Goal: Information Seeking & Learning: Learn about a topic

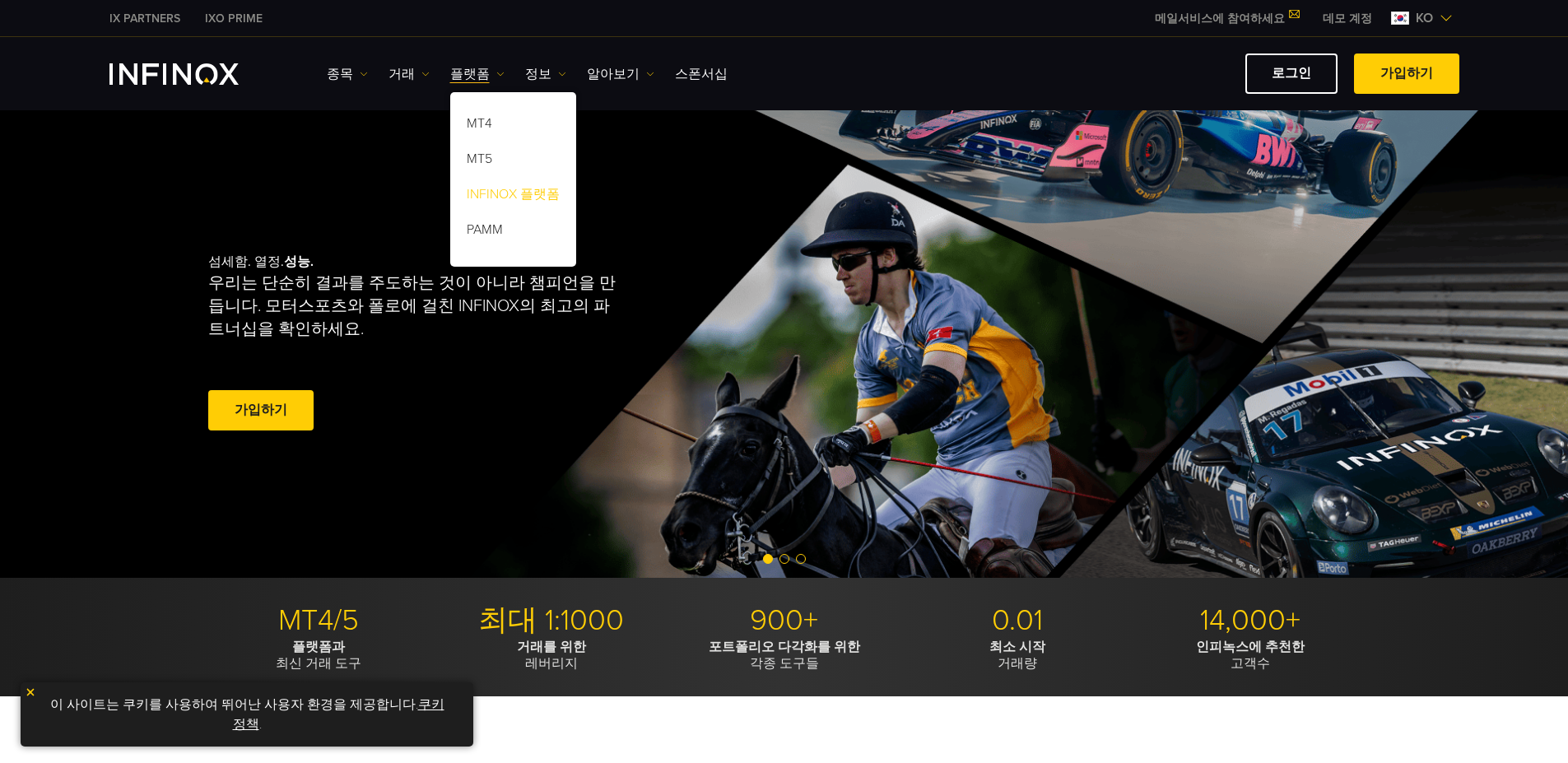
click at [495, 189] on link "INFINOX 플랫폼" at bounding box center [513, 197] width 126 height 35
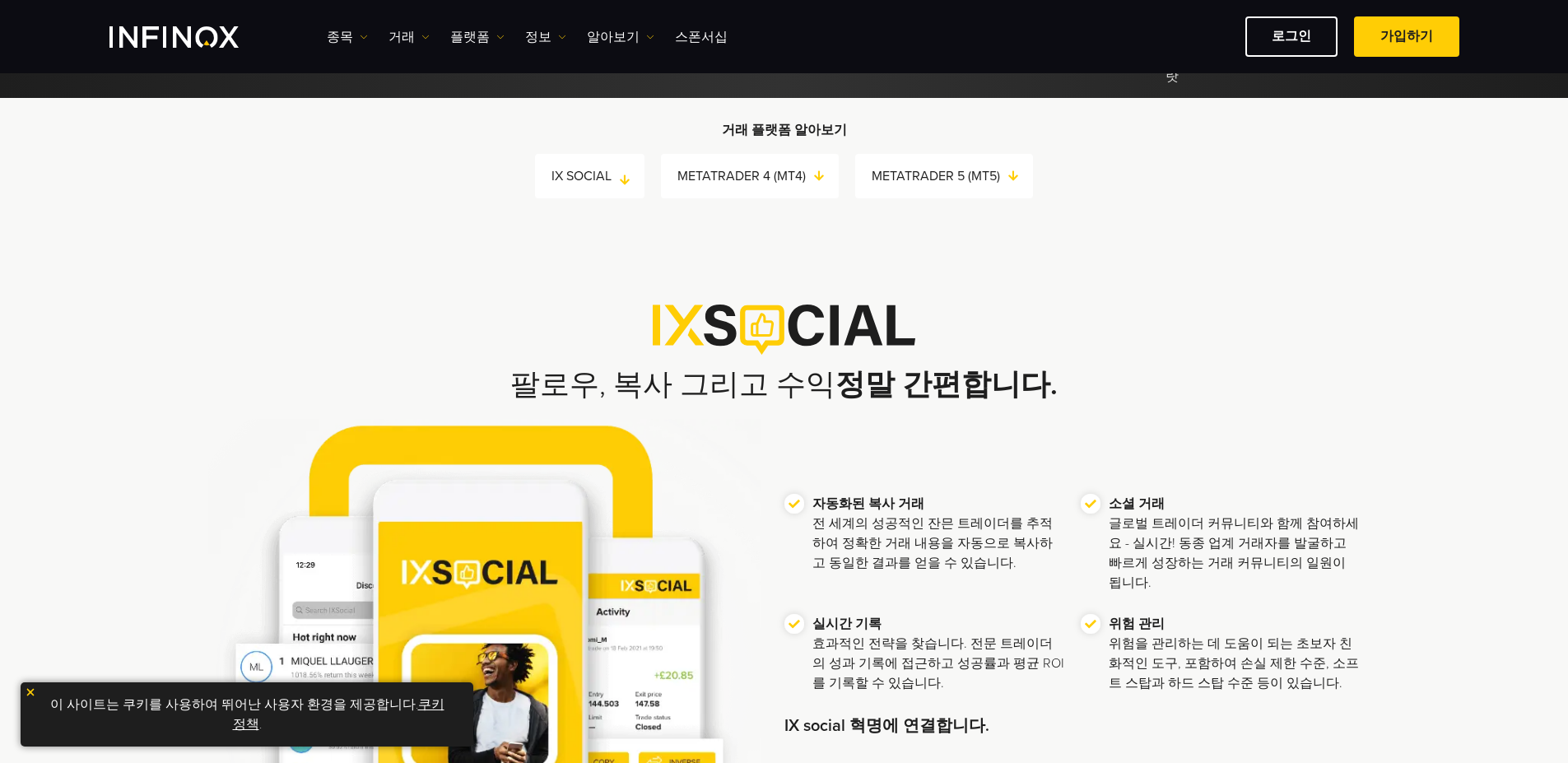
click at [591, 174] on link "IX SOCIAL" at bounding box center [598, 176] width 93 height 23
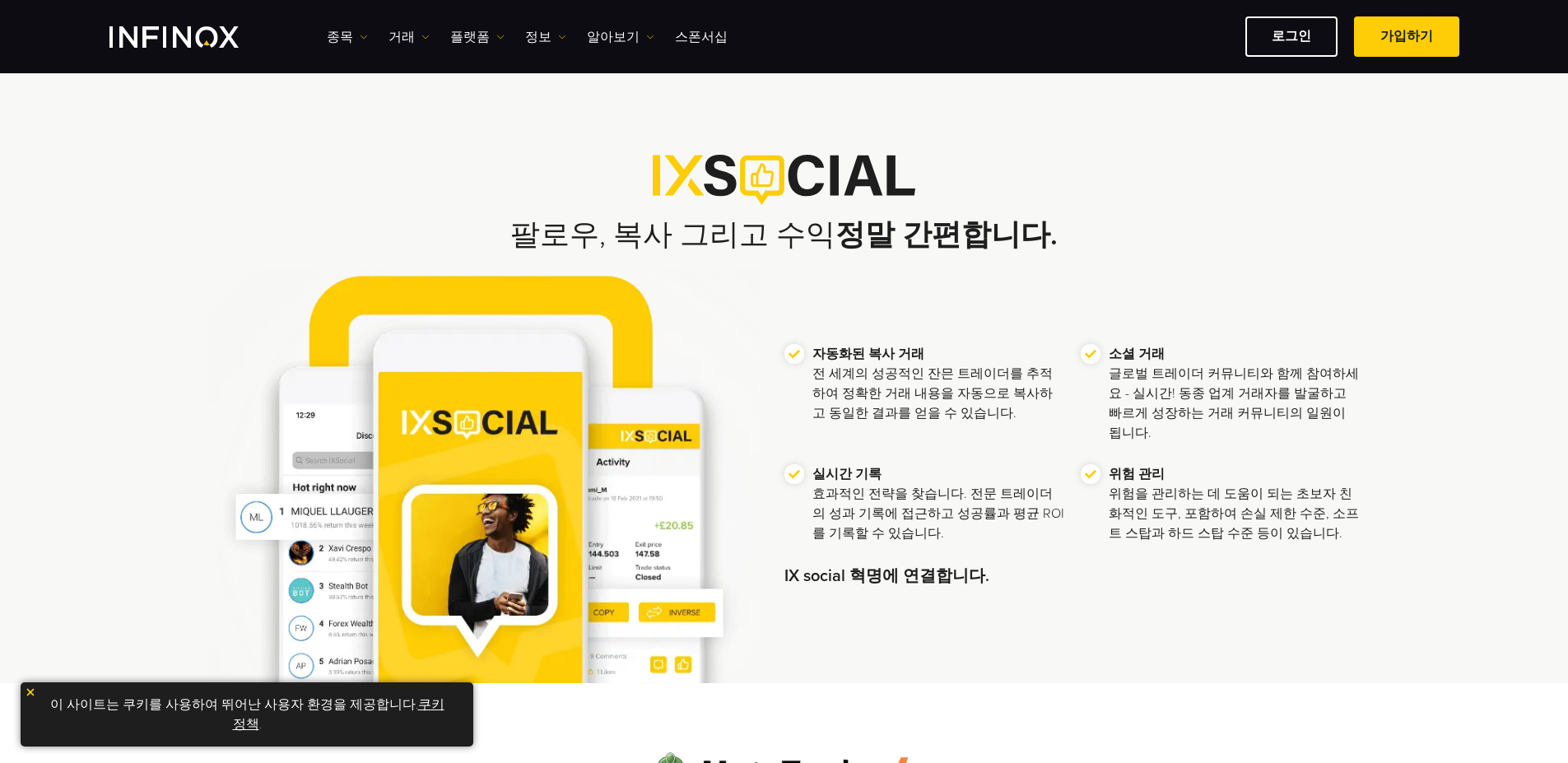
click at [27, 695] on img at bounding box center [31, 692] width 11 height 11
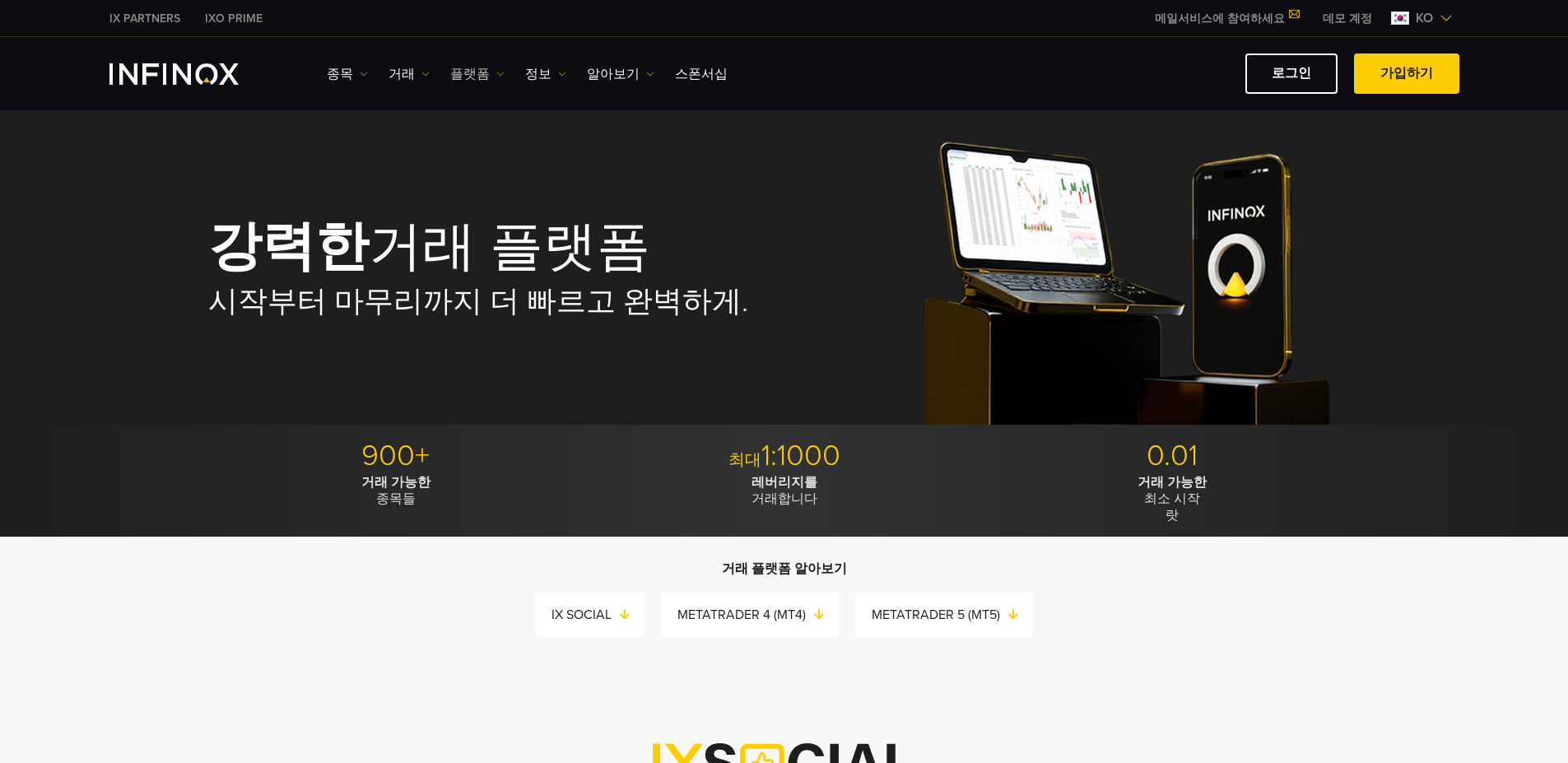
click at [462, 72] on link "플랫폼" at bounding box center [477, 73] width 55 height 19
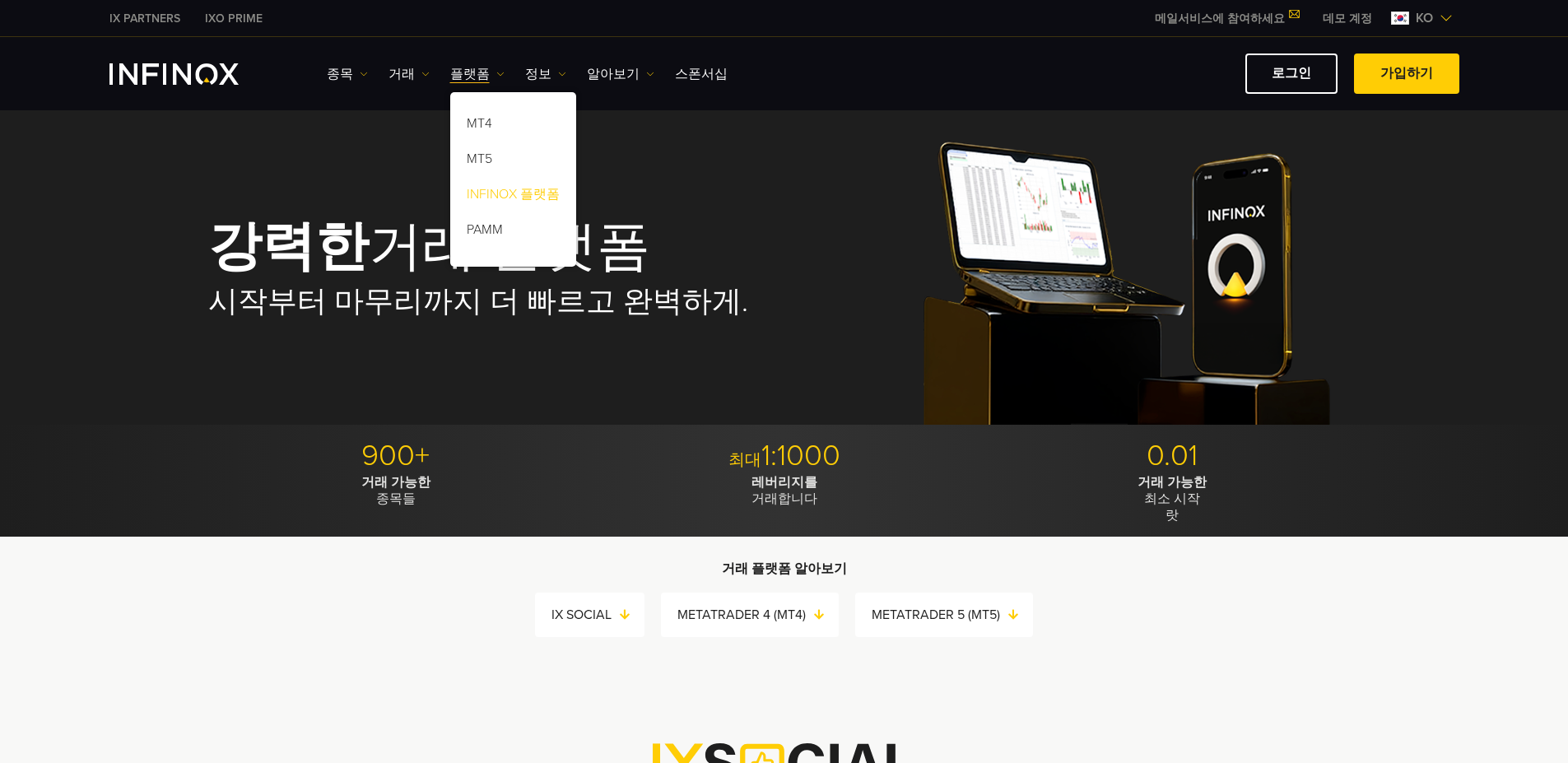
click at [479, 192] on link "INFINOX 플랫폼" at bounding box center [513, 197] width 126 height 35
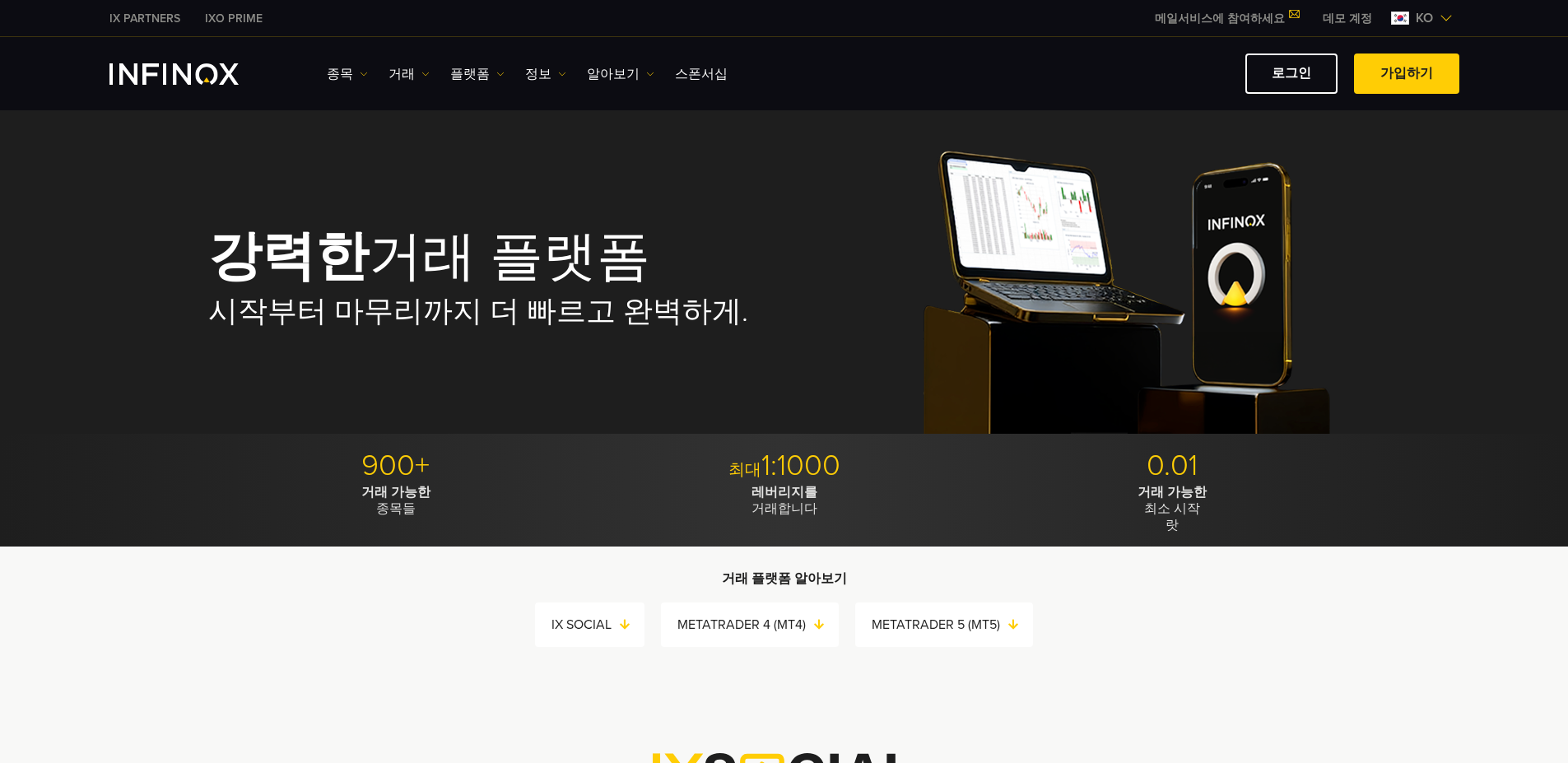
click at [481, 79] on link "플랫폼" at bounding box center [477, 73] width 55 height 19
click at [478, 72] on link "플랫폼" at bounding box center [477, 73] width 55 height 19
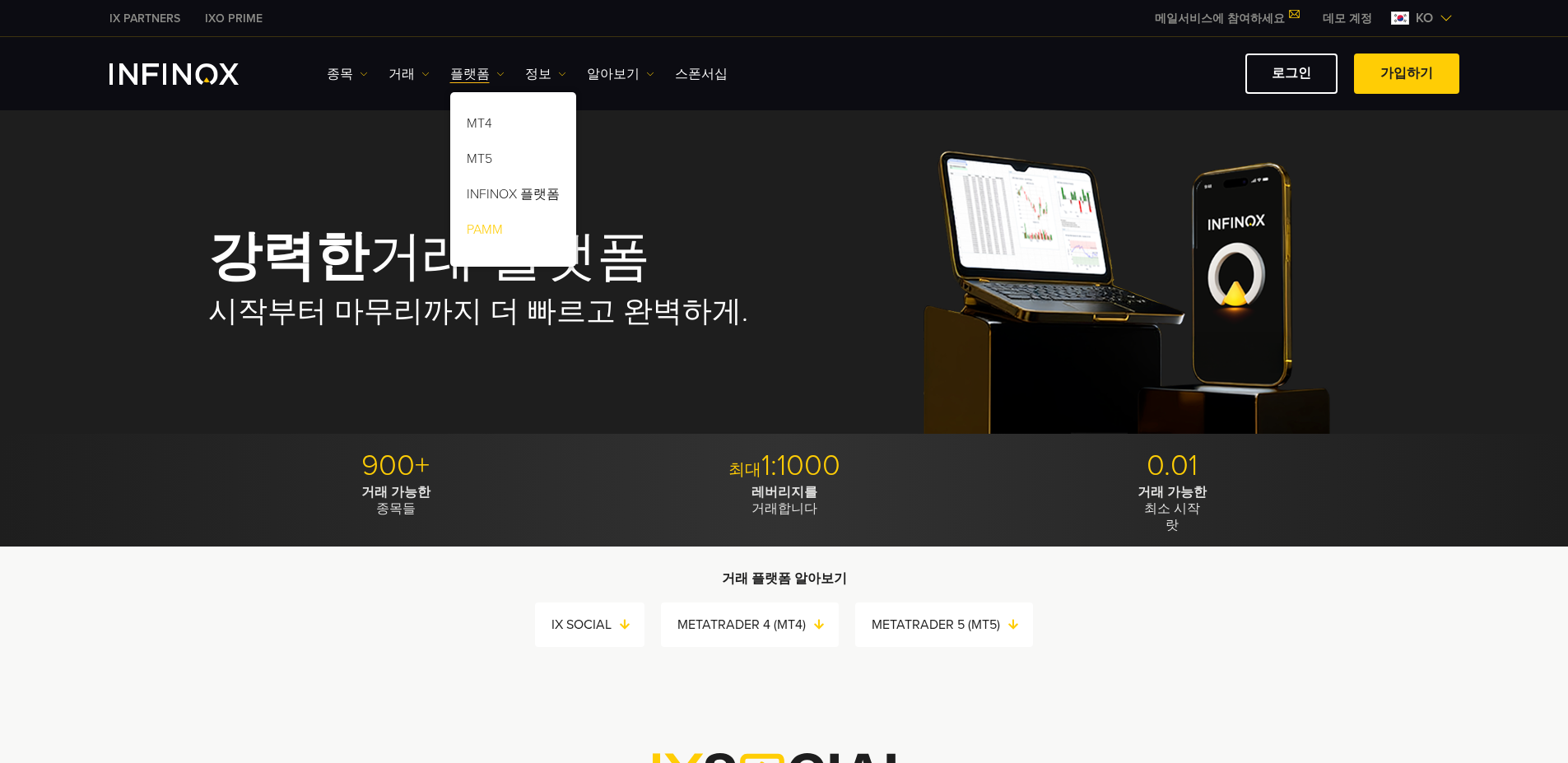
click at [487, 228] on link "PAMM" at bounding box center [513, 232] width 126 height 35
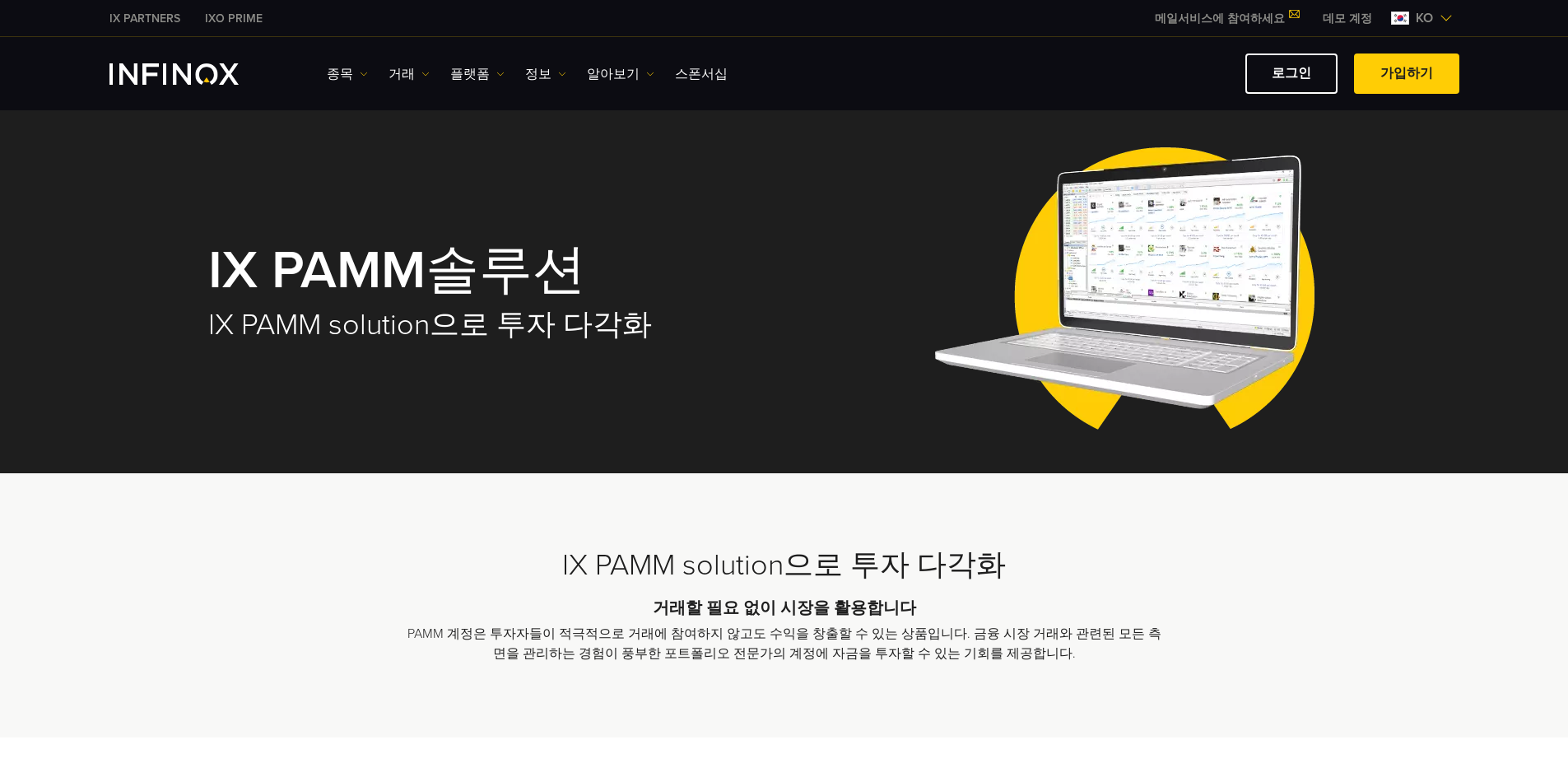
click at [242, 16] on link "IXO PRIME" at bounding box center [233, 18] width 82 height 18
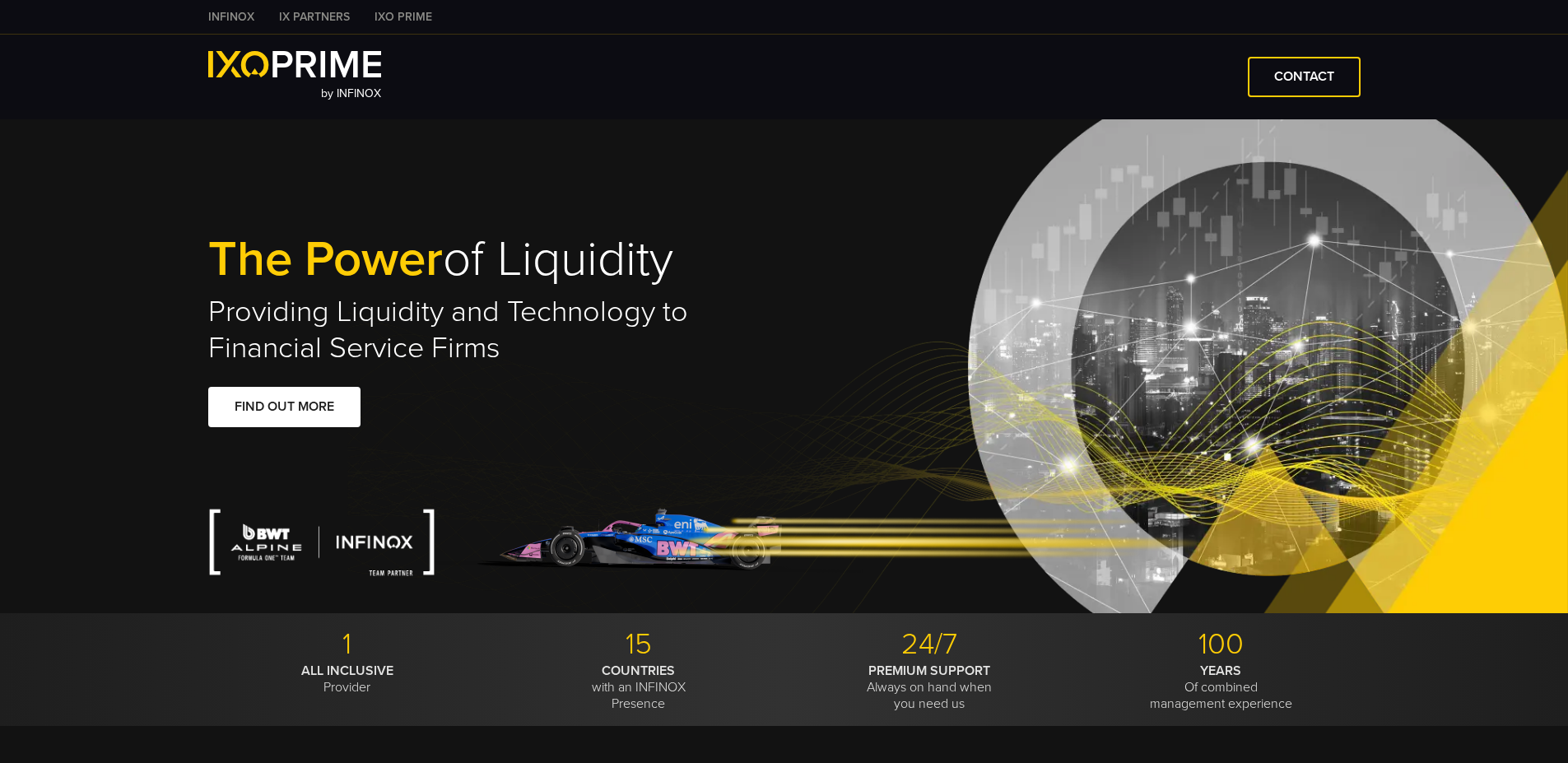
type input "***"
click at [235, 11] on link "INFINOX" at bounding box center [231, 17] width 71 height 18
click at [755, 168] on div "The Power of Liquidity Providing Liquidity and Technology to Financial Service …" at bounding box center [784, 366] width 1185 height 494
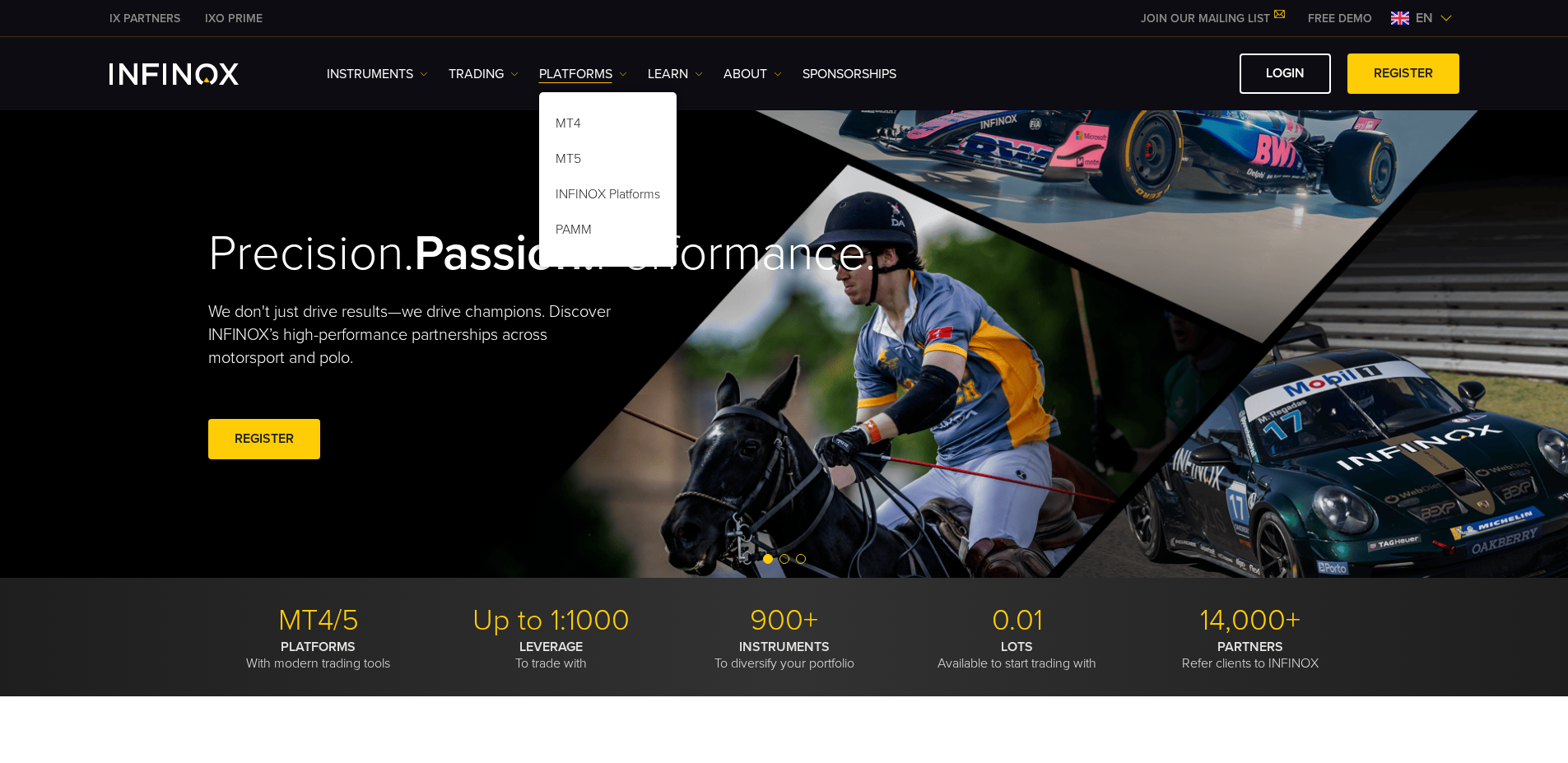
click at [616, 71] on link "PLATFORMS" at bounding box center [583, 73] width 88 height 19
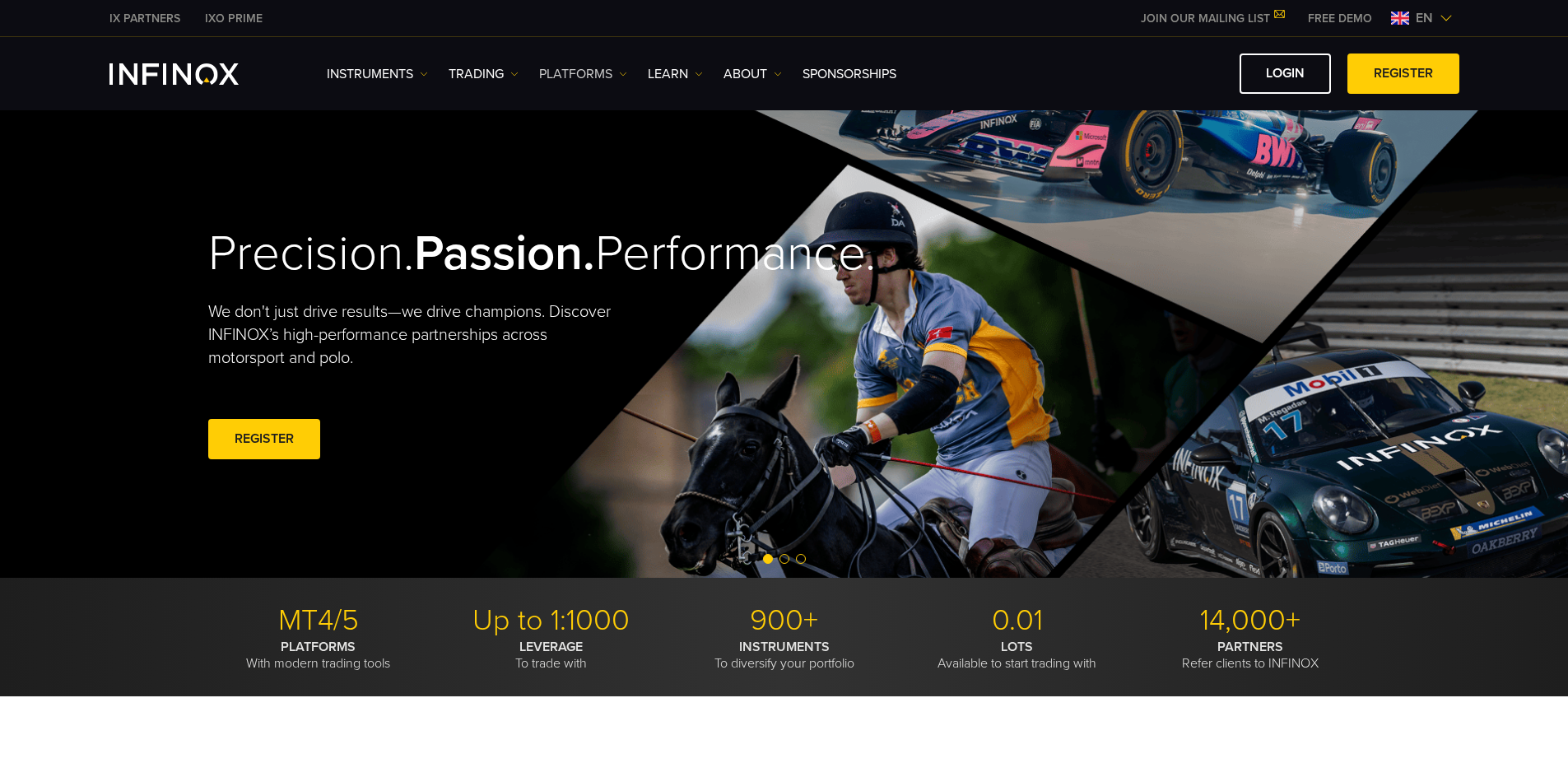
click at [615, 71] on link "PLATFORMS" at bounding box center [583, 73] width 88 height 19
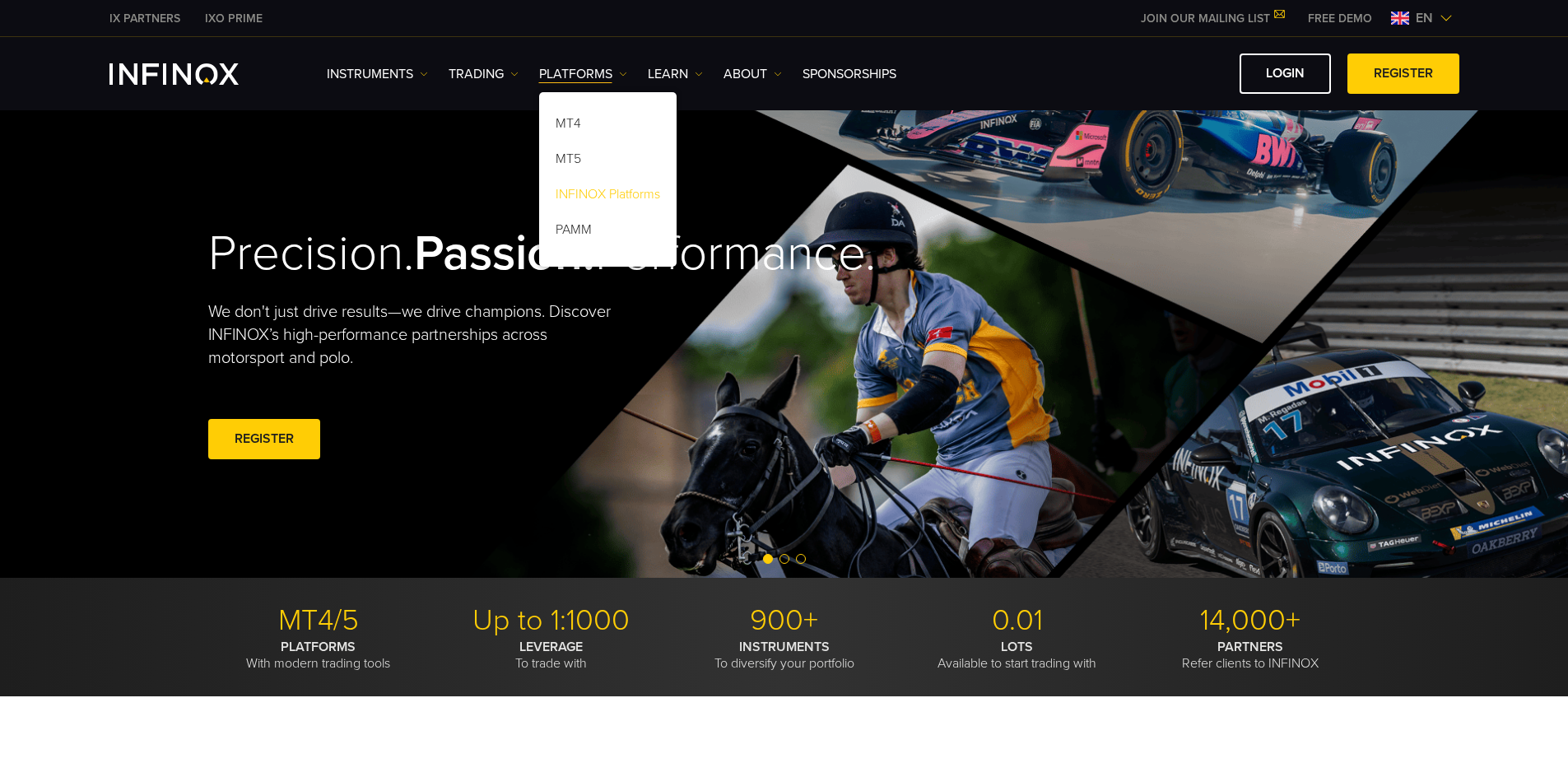
click at [591, 194] on link "INFINOX Platforms" at bounding box center [608, 197] width 138 height 35
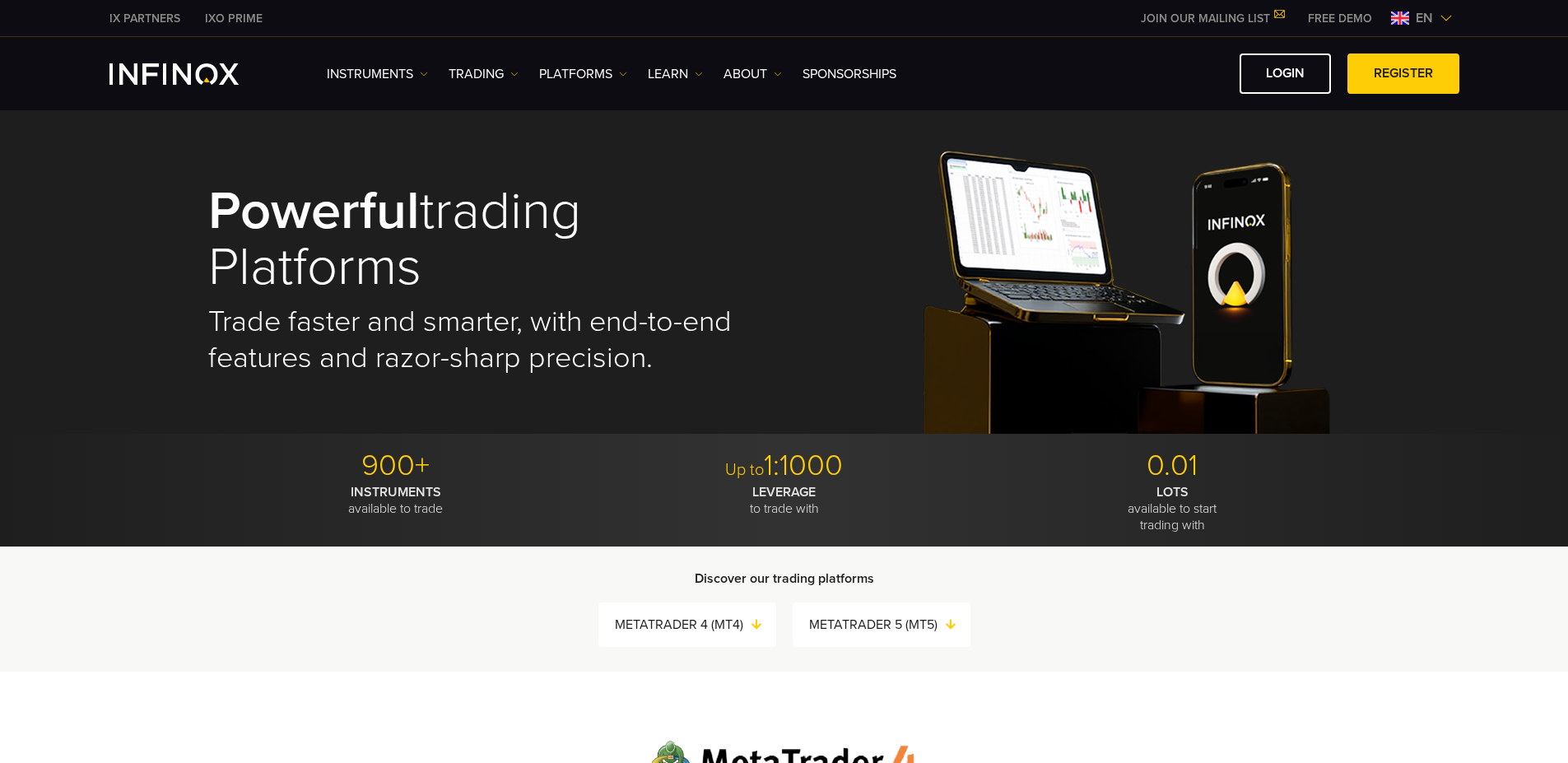
click at [1420, 21] on span "en" at bounding box center [1424, 18] width 31 height 19
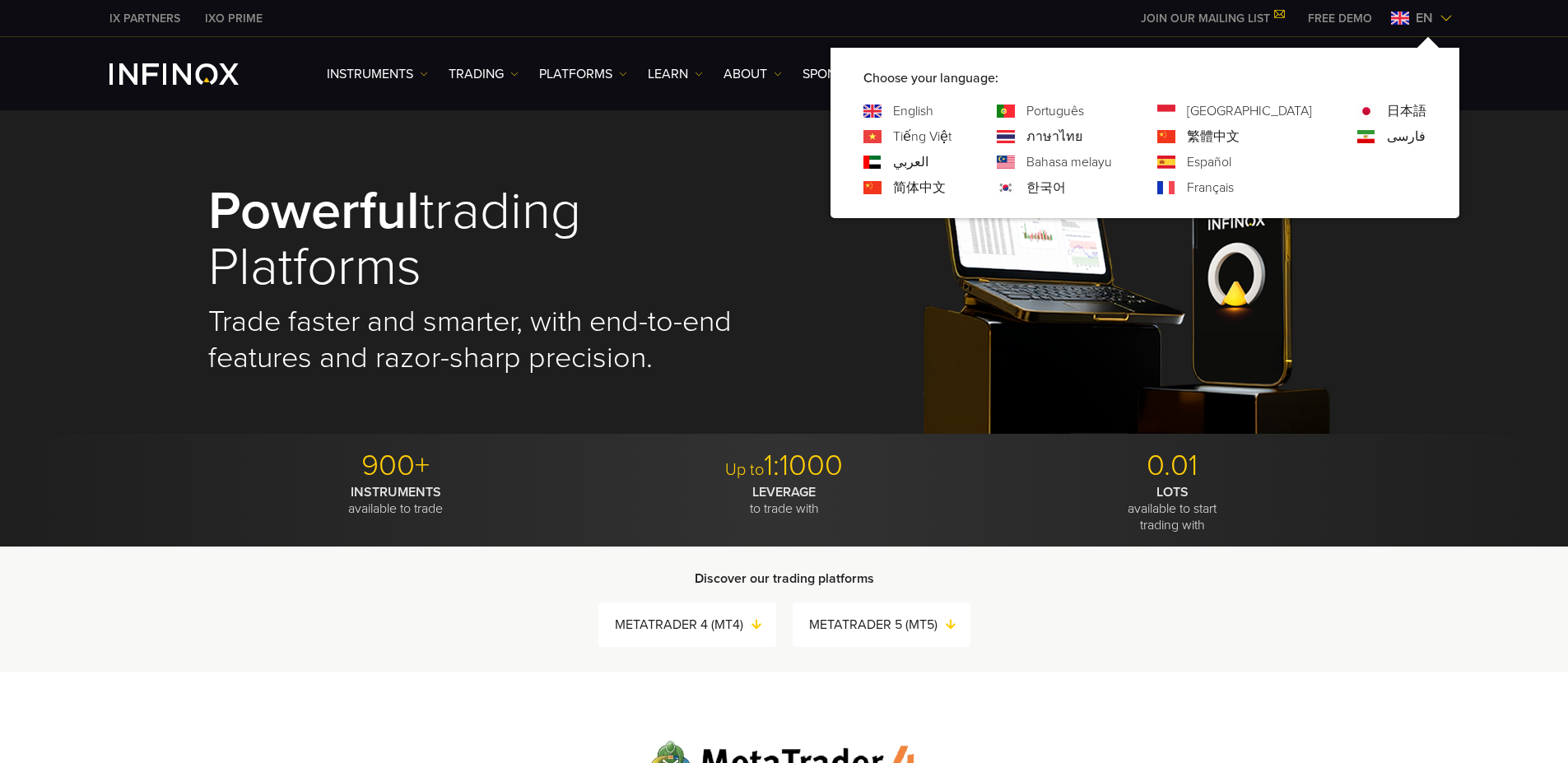
click at [1066, 189] on link "한국어" at bounding box center [1045, 187] width 40 height 19
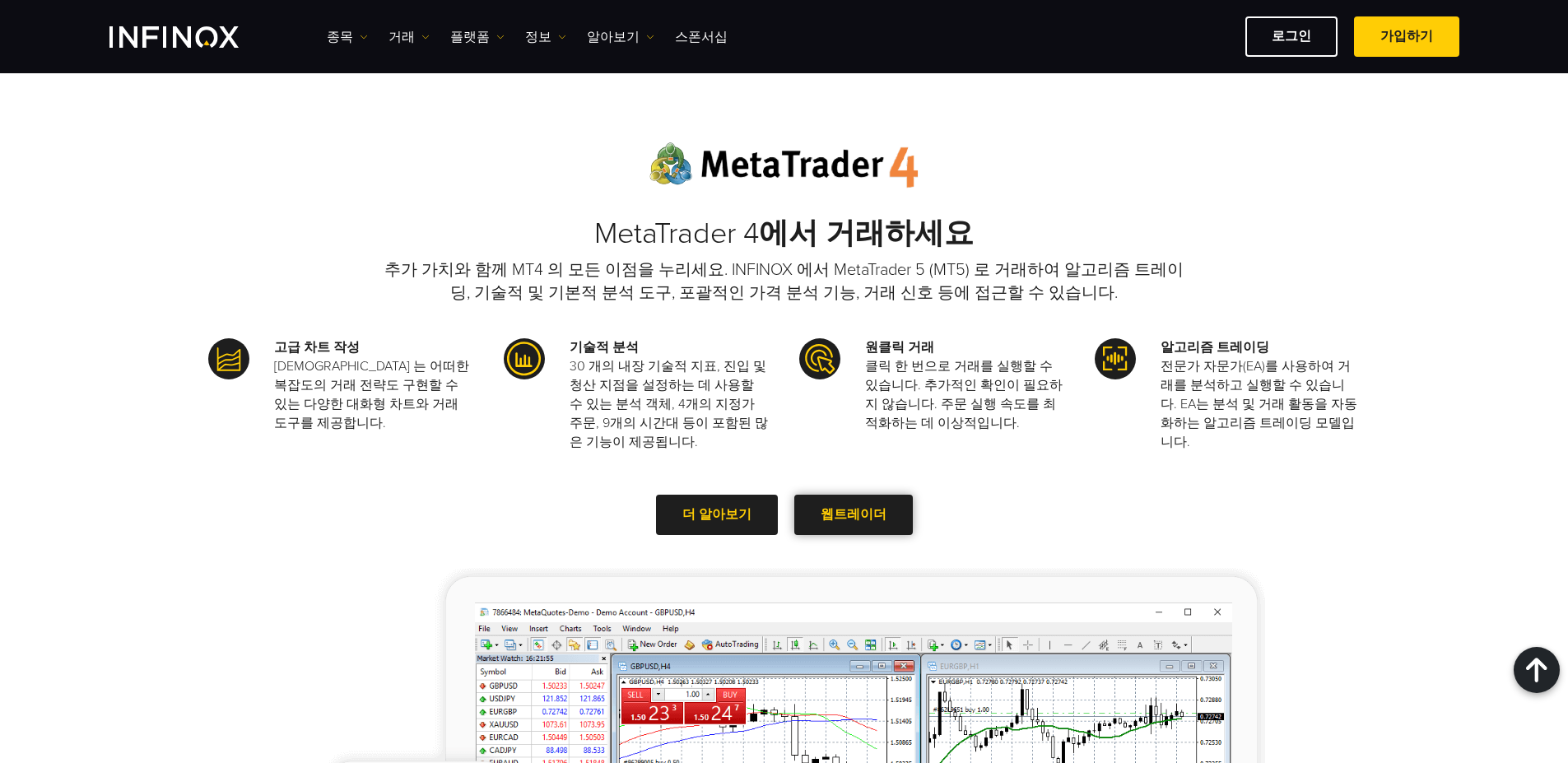
scroll to position [1234, 0]
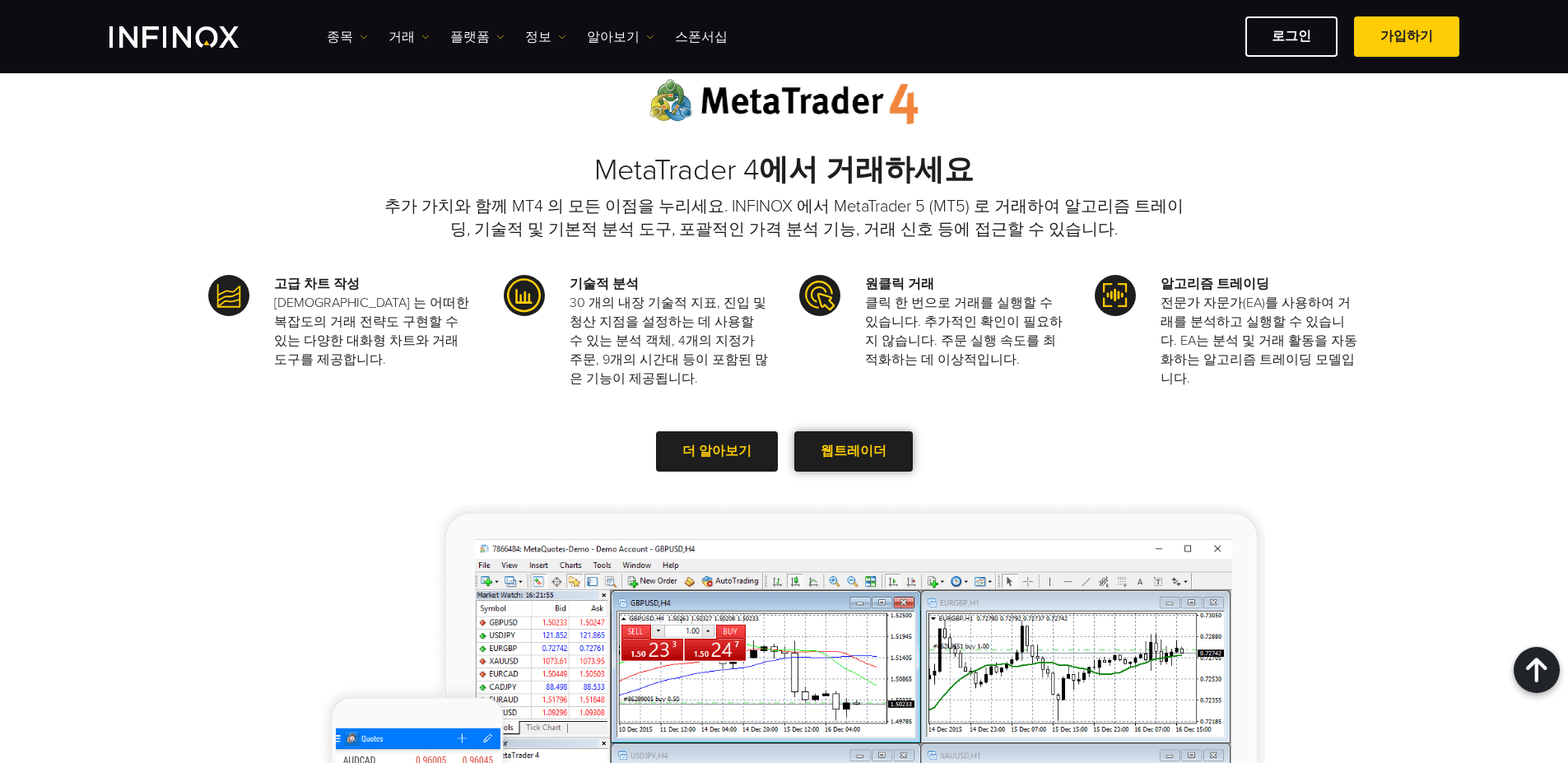
click at [867, 441] on link "웹트레이더" at bounding box center [853, 451] width 118 height 41
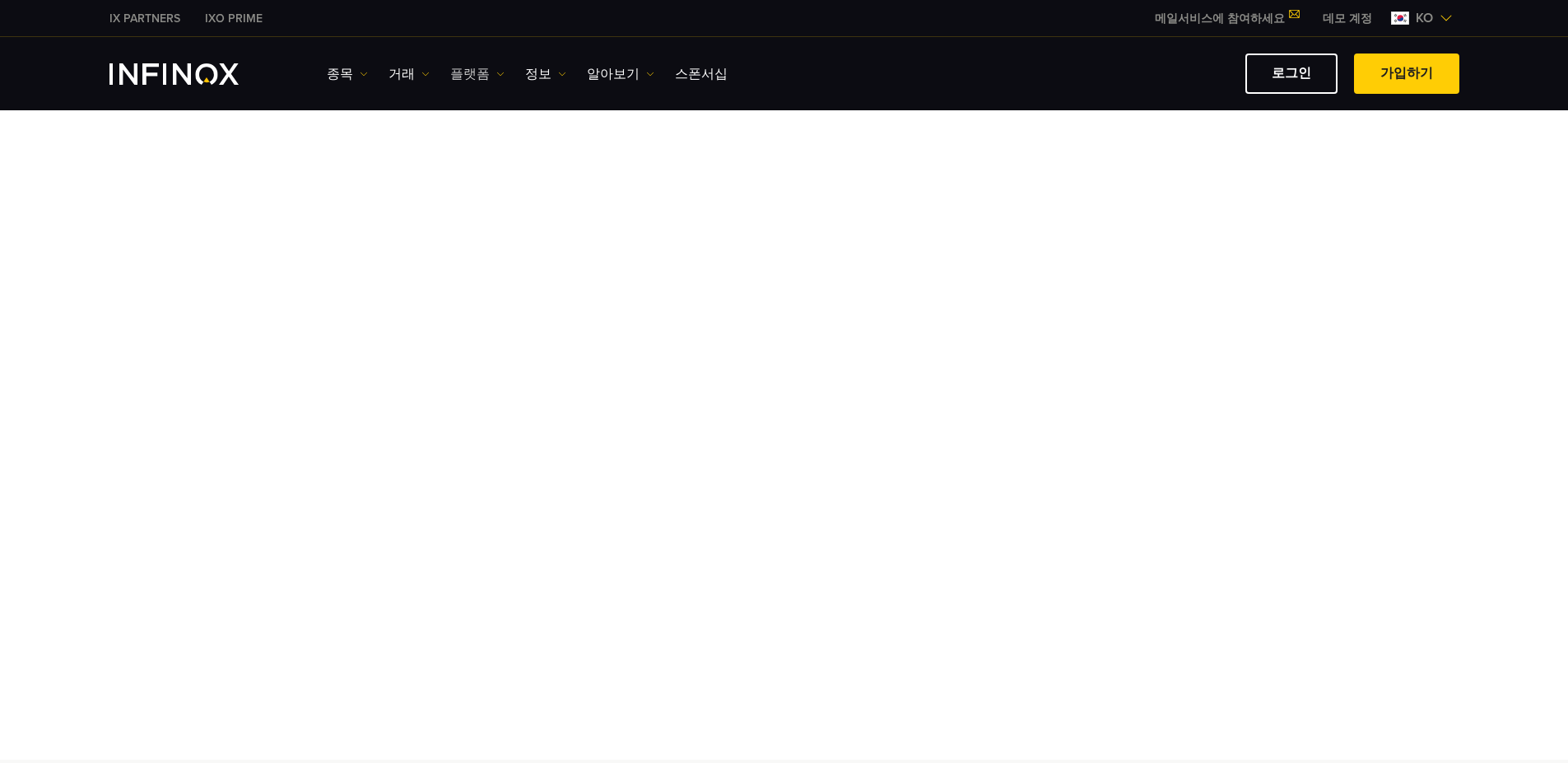
click at [469, 72] on link "플랫폼" at bounding box center [477, 73] width 55 height 19
click at [427, 72] on ul "종목 종목 상품 정보 거래 계정 데모" at bounding box center [526, 73] width 401 height 19
click at [401, 74] on link "거래" at bounding box center [409, 73] width 41 height 19
click at [463, 73] on link "플랫폼" at bounding box center [477, 73] width 55 height 19
click at [490, 192] on link "INFINOX 플랫폼" at bounding box center [513, 197] width 126 height 35
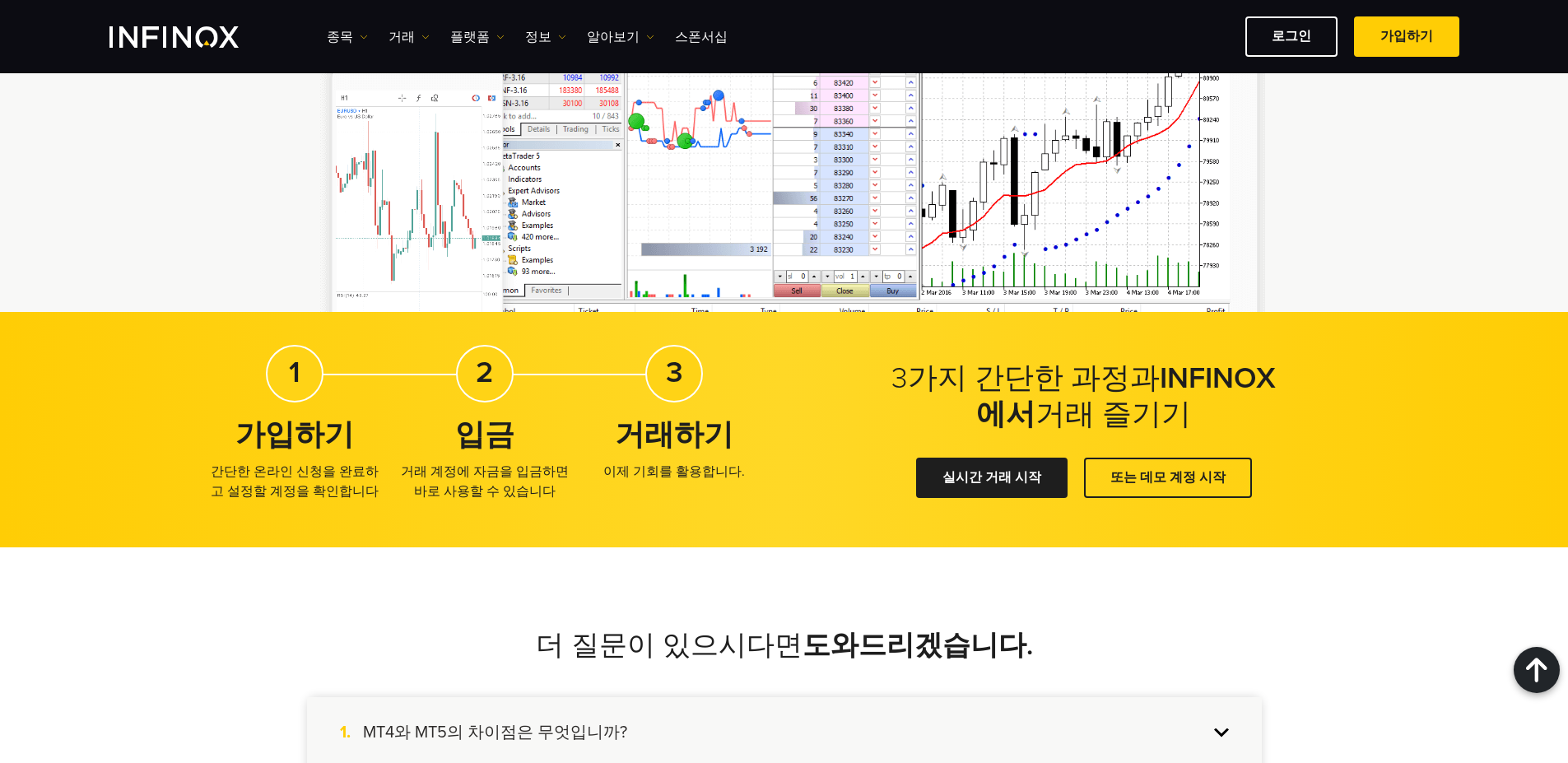
scroll to position [2394, 0]
